Goal: Task Accomplishment & Management: Manage account settings

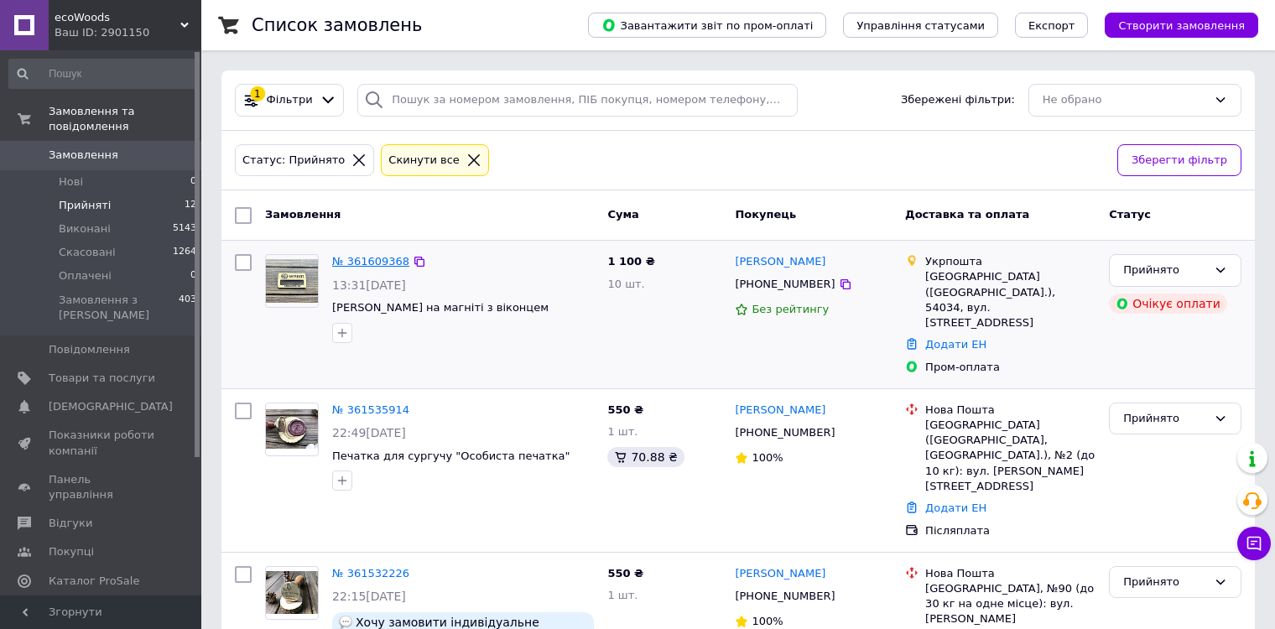
click at [378, 263] on link "№ 361609368" at bounding box center [370, 261] width 77 height 13
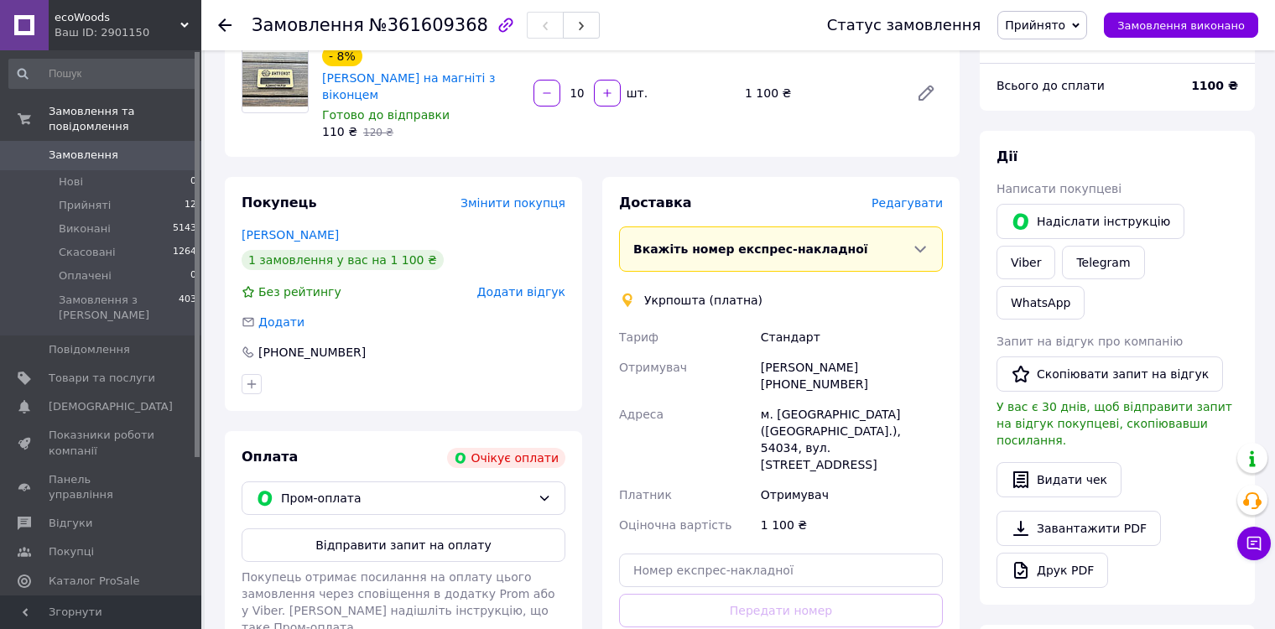
scroll to position [336, 0]
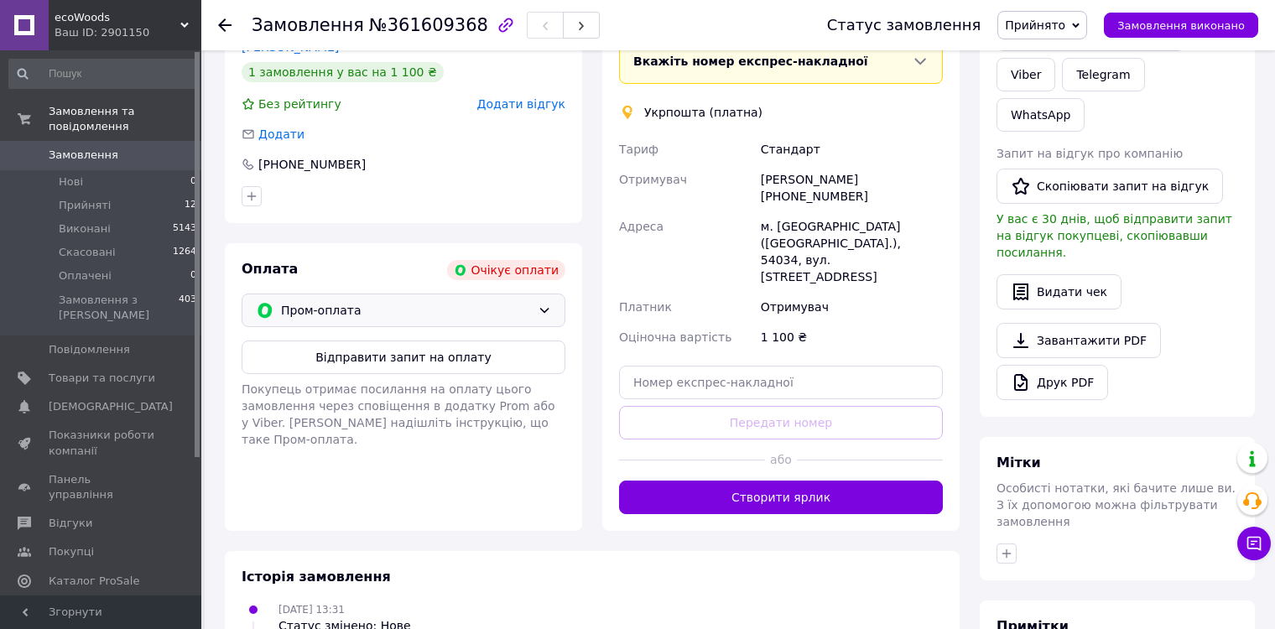
click at [502, 302] on span "Пром-оплата" at bounding box center [406, 310] width 250 height 18
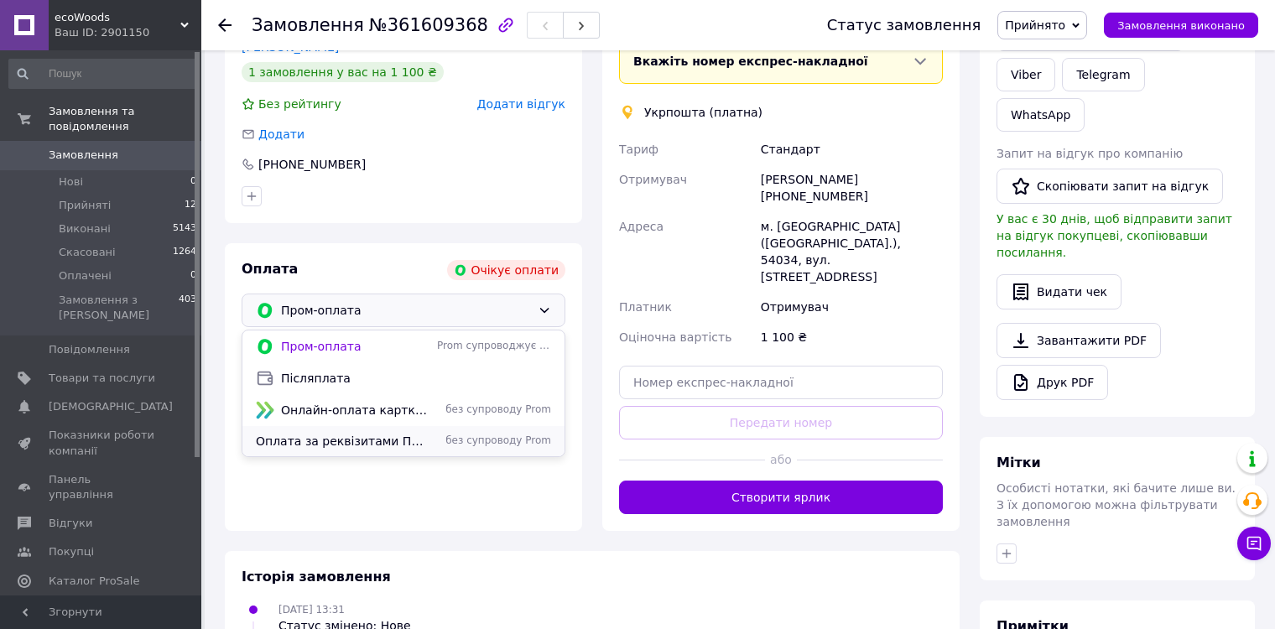
click at [392, 445] on span "Оплата за реквізитами Приватбанку" at bounding box center [343, 441] width 174 height 17
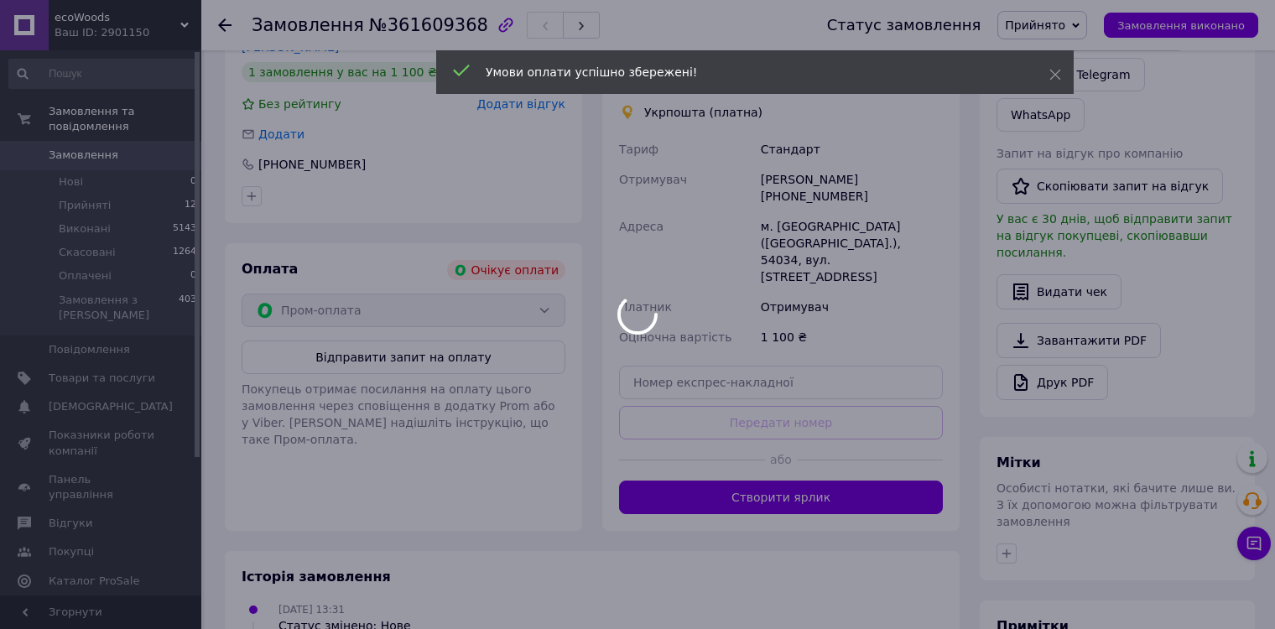
click at [449, 316] on div at bounding box center [637, 314] width 1275 height 629
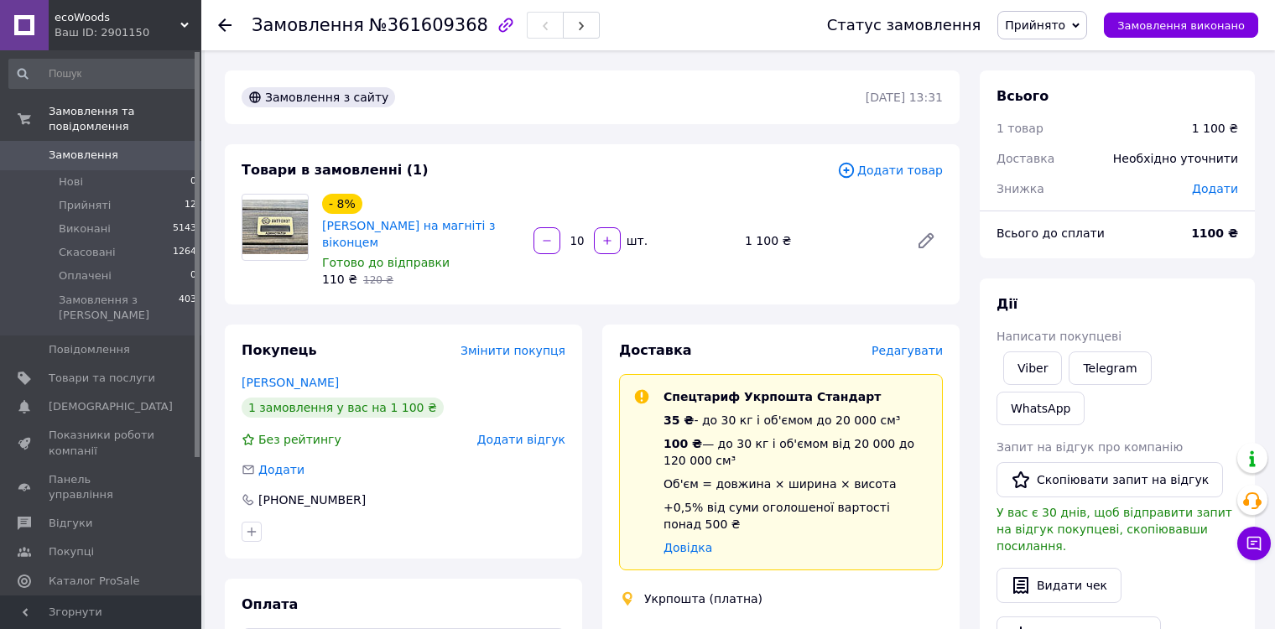
click at [221, 34] on div at bounding box center [235, 25] width 34 height 50
click at [221, 30] on icon at bounding box center [224, 24] width 13 height 13
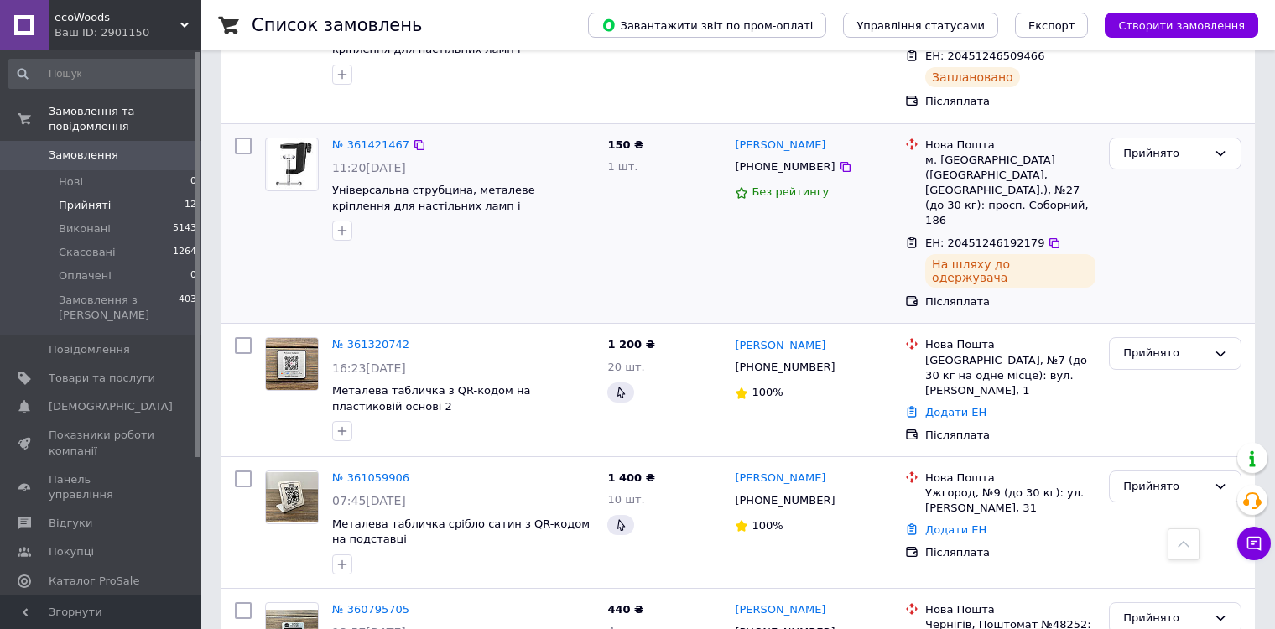
scroll to position [671, 0]
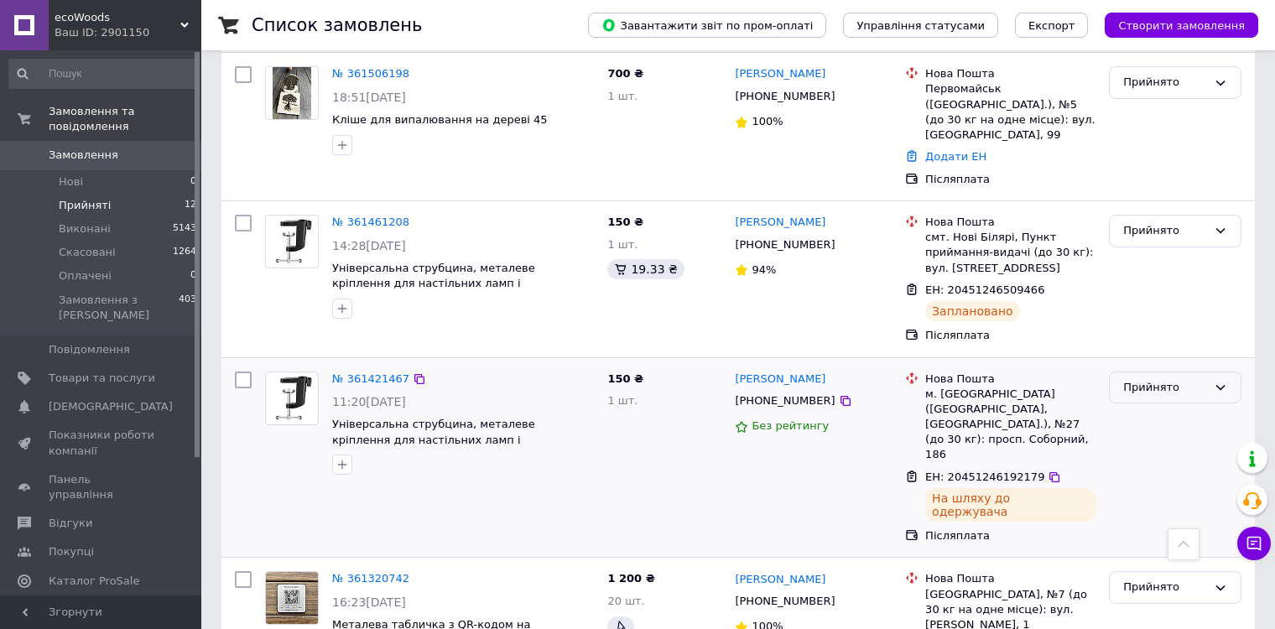
click at [1156, 379] on div "Прийнято" at bounding box center [1165, 388] width 84 height 18
click at [1168, 407] on li "Виконано" at bounding box center [1175, 422] width 131 height 31
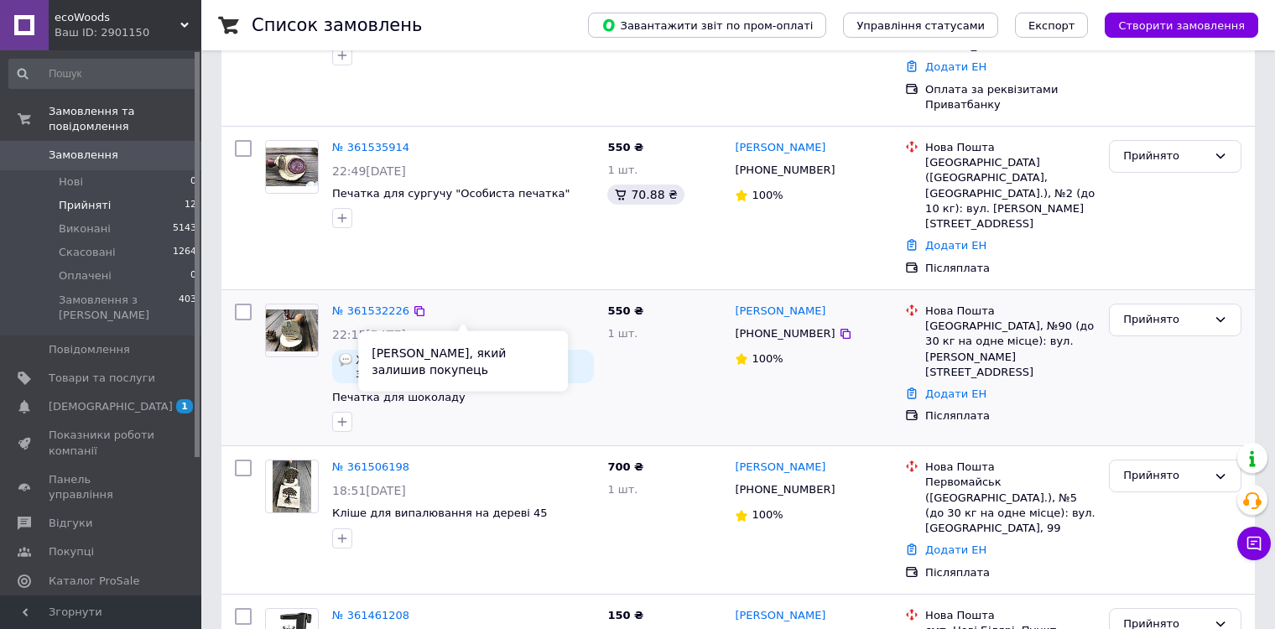
scroll to position [207, 0]
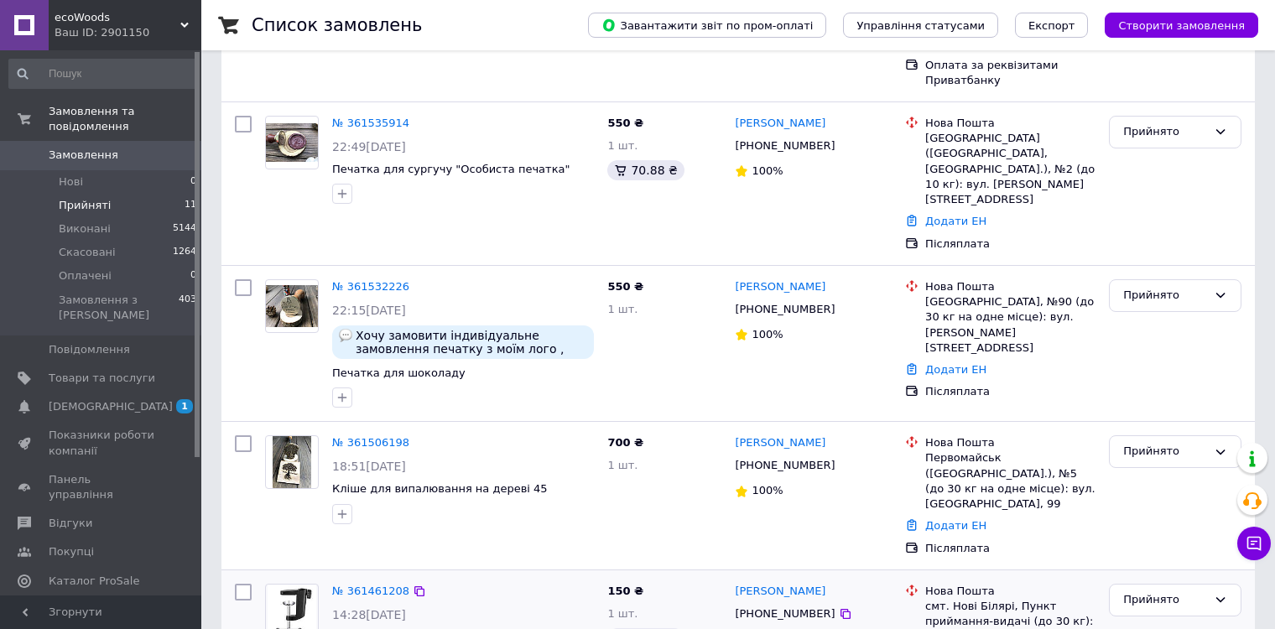
scroll to position [470, 0]
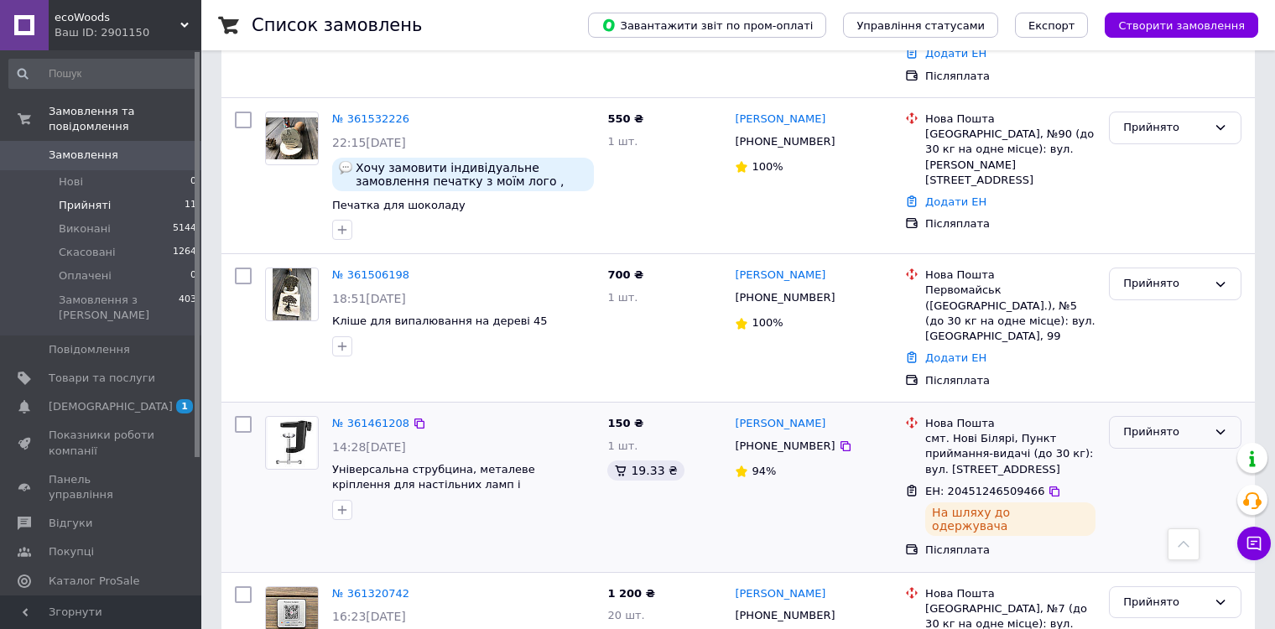
click at [1131, 424] on div "Прийнято" at bounding box center [1165, 433] width 84 height 18
click at [1143, 452] on li "Виконано" at bounding box center [1175, 467] width 131 height 31
